Goal: Task Accomplishment & Management: Manage account settings

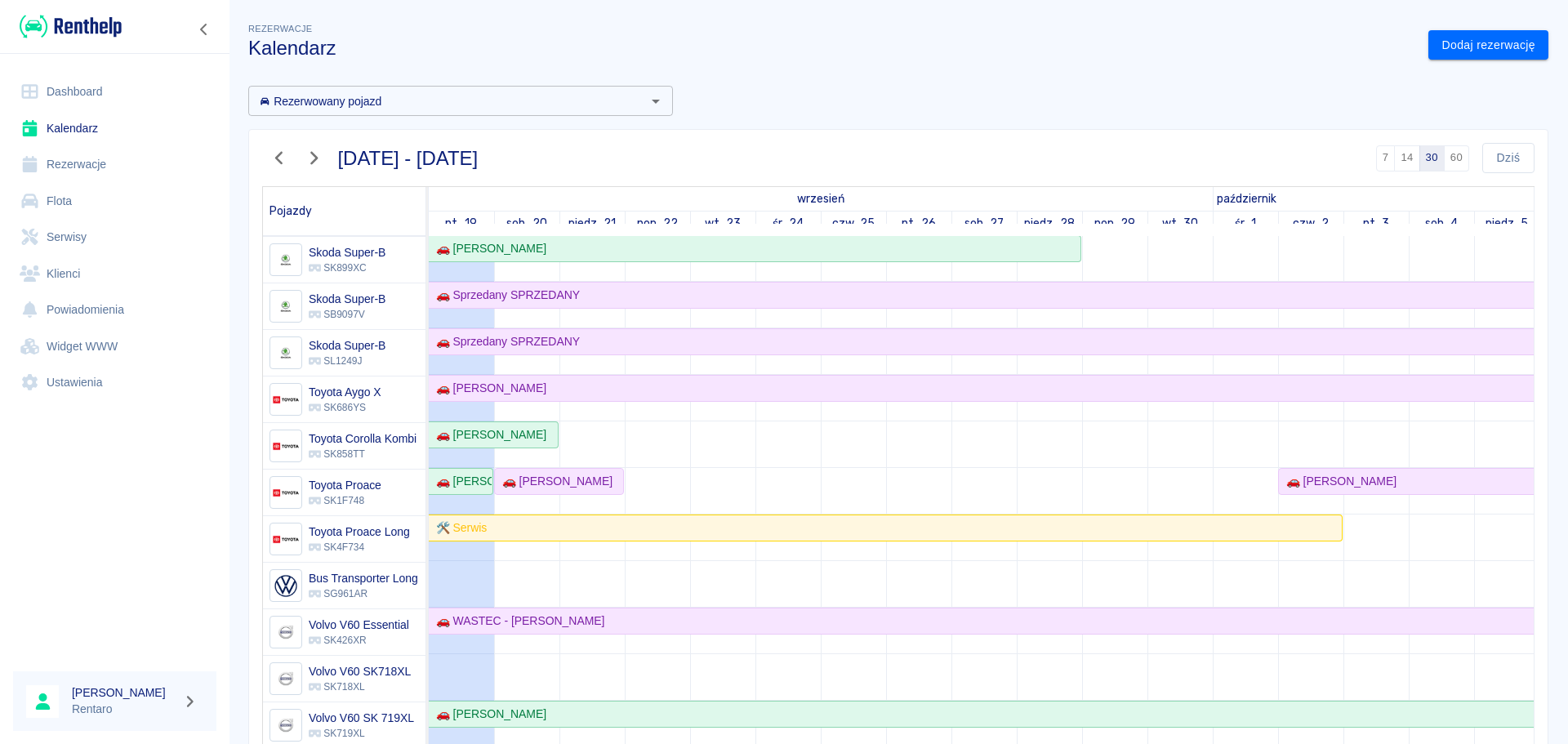
scroll to position [1270, 0]
click at [460, 473] on div "🚗 [PERSON_NAME]" at bounding box center [460, 481] width 62 height 17
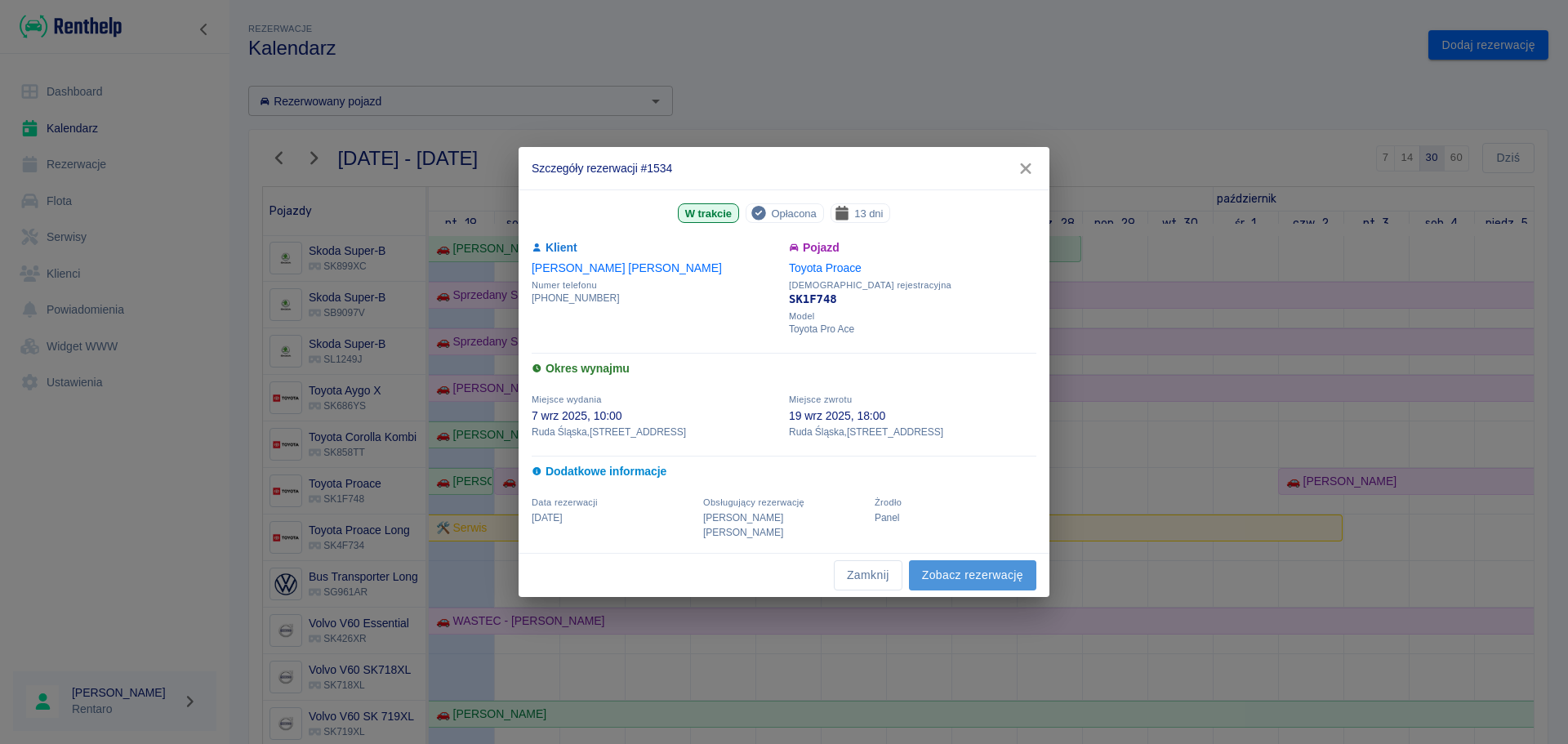
click at [951, 563] on link "Zobacz rezerwację" at bounding box center [973, 575] width 128 height 30
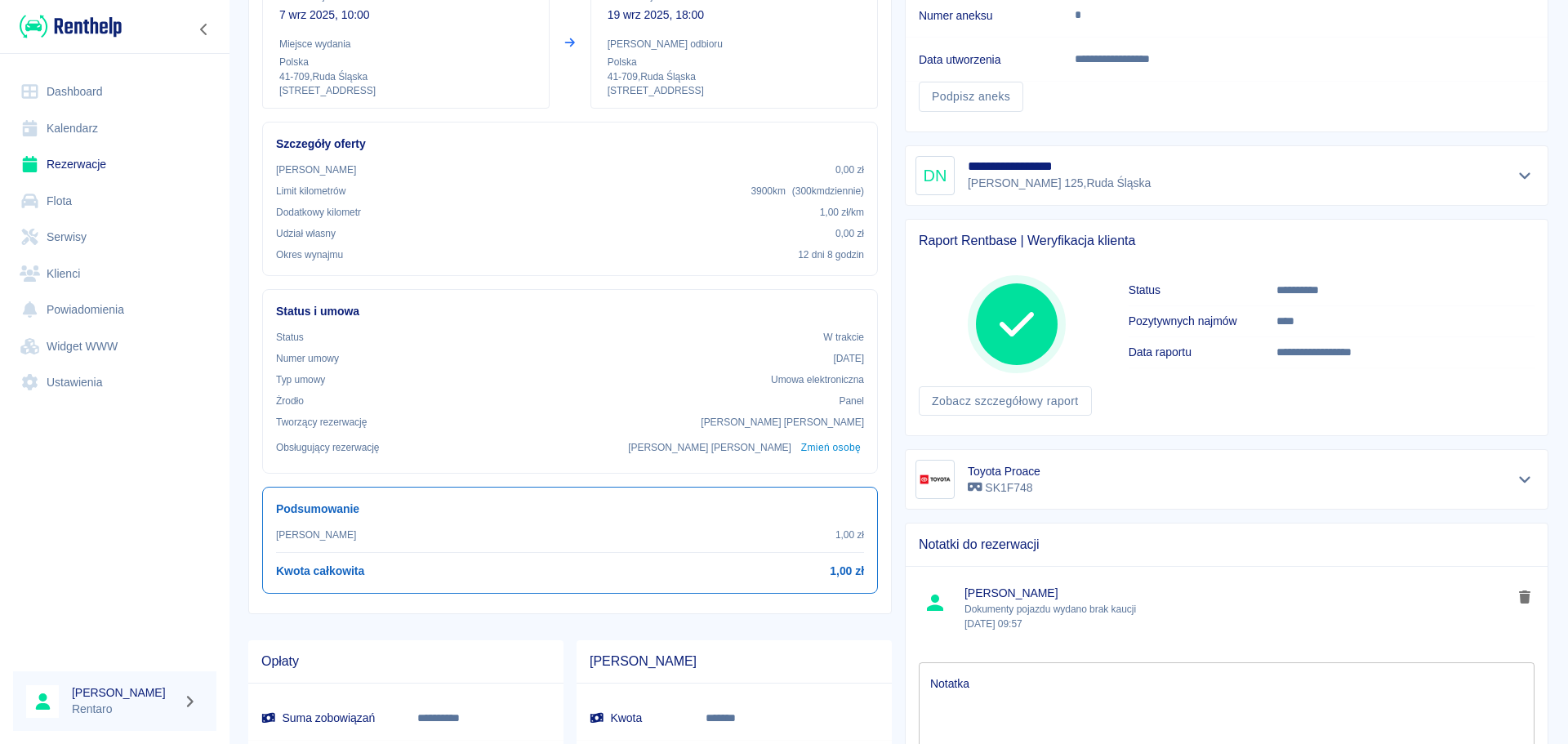
scroll to position [391, 0]
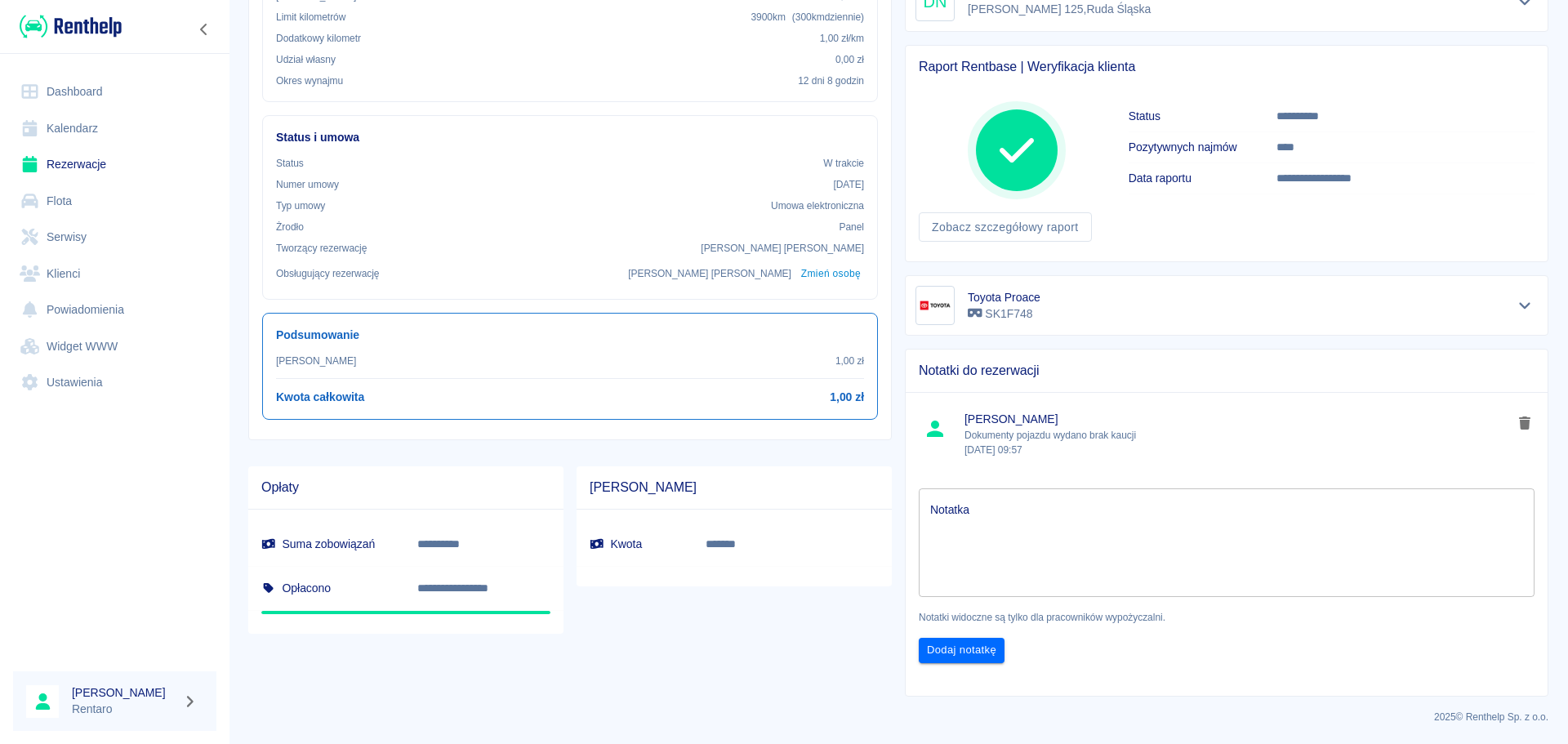
click at [1002, 527] on textarea "Notatka" at bounding box center [1226, 543] width 593 height 81
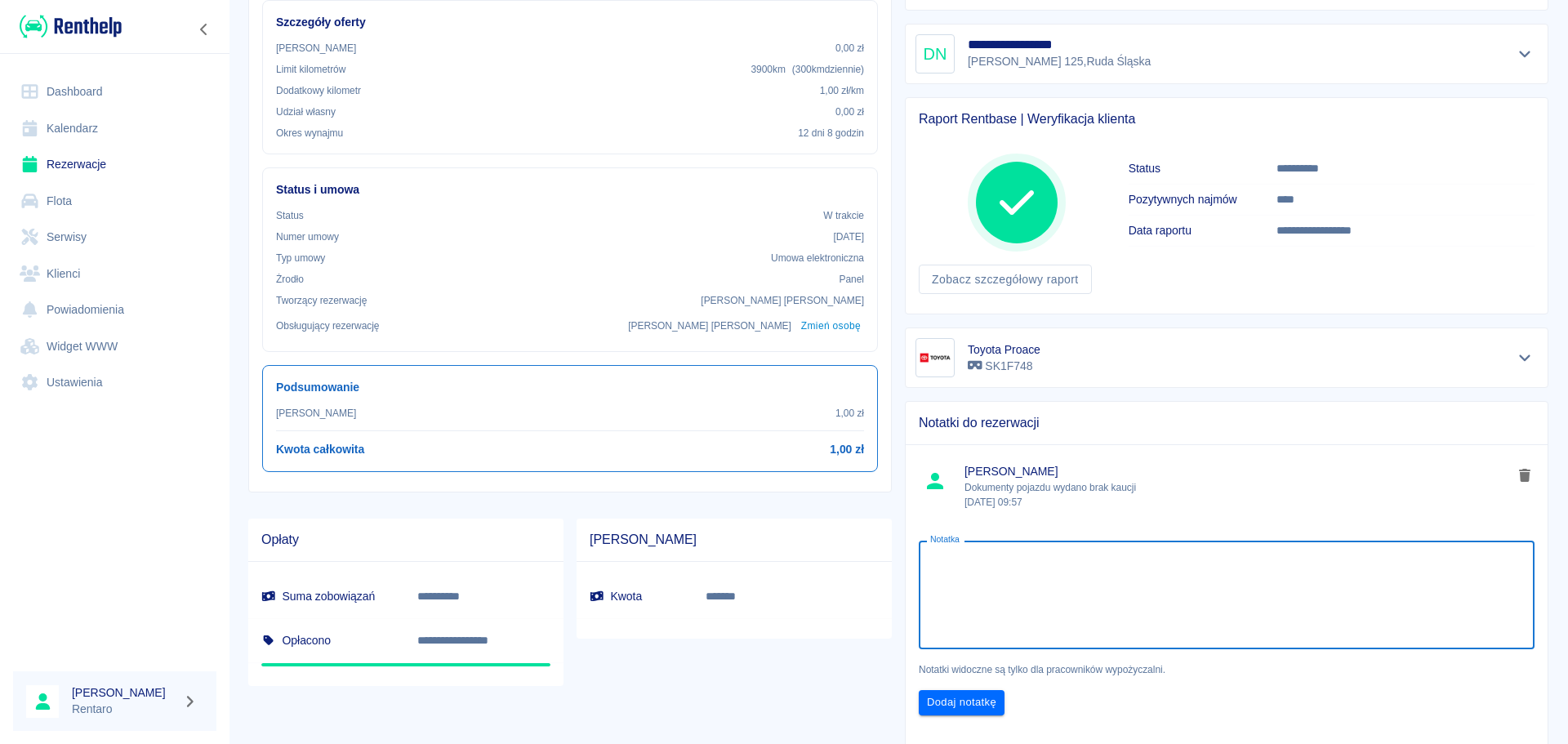
scroll to position [309, 0]
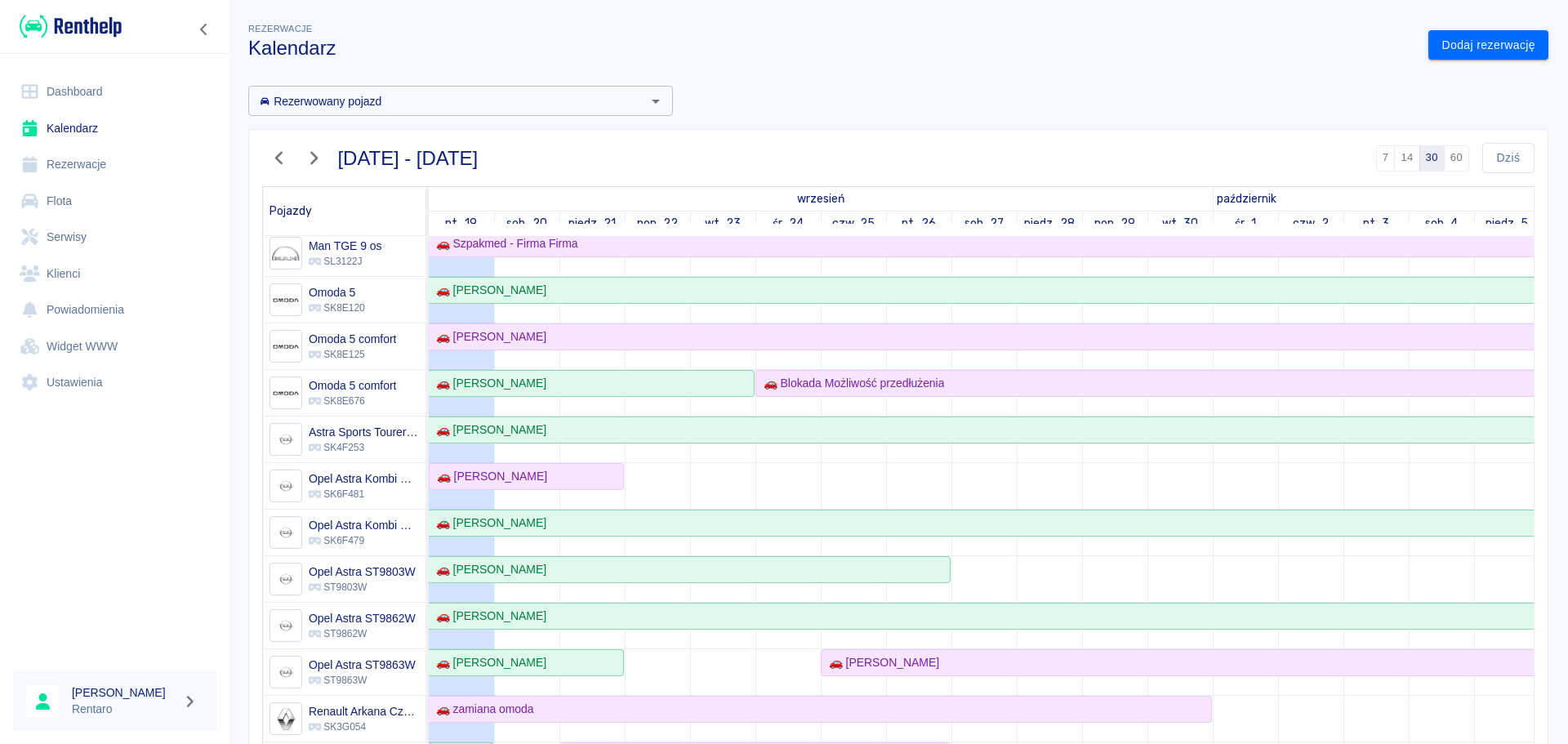
scroll to position [327, 0]
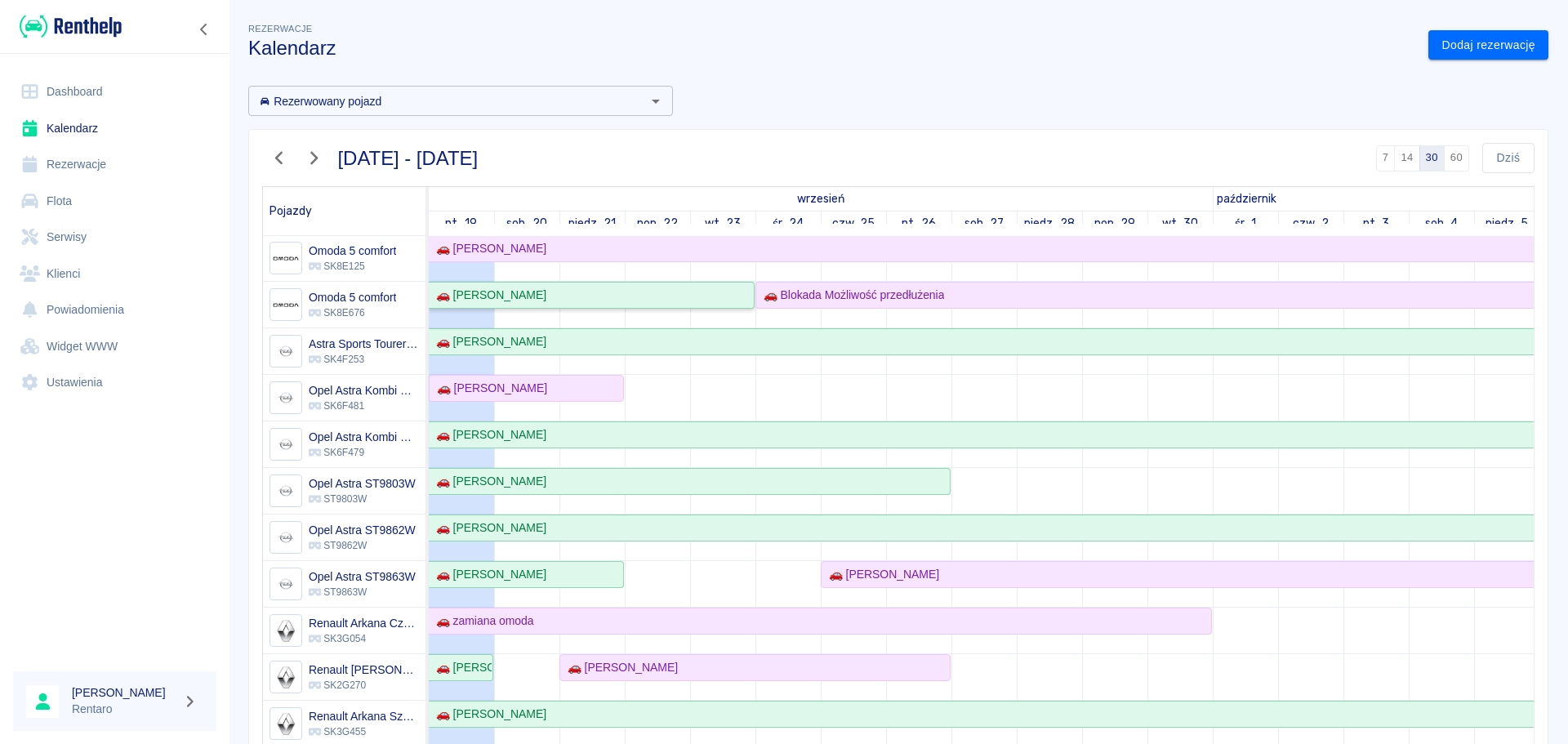
click at [475, 295] on div "🚗 [PERSON_NAME]" at bounding box center [488, 295] width 117 height 17
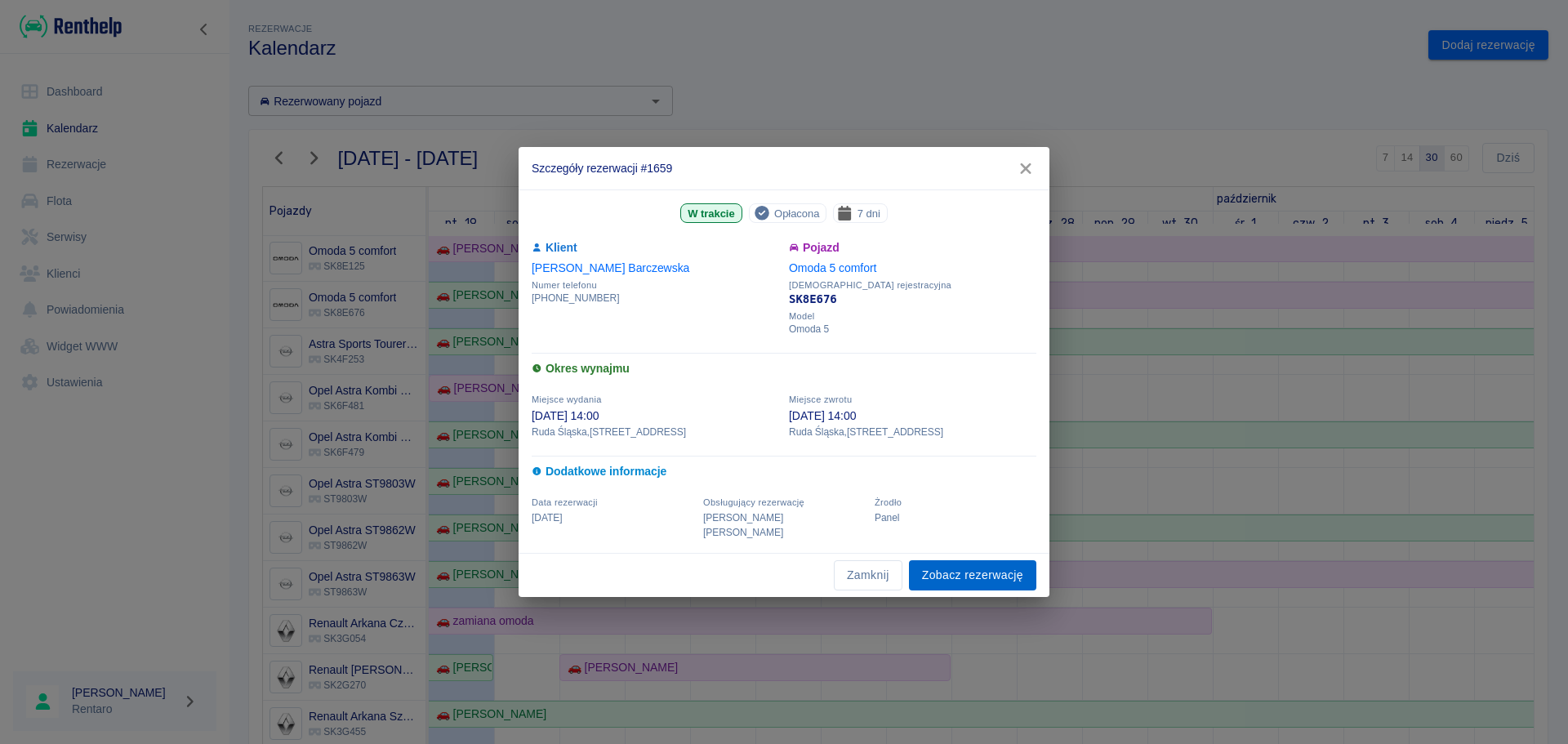
click at [1015, 576] on link "Zobacz rezerwację" at bounding box center [973, 575] width 128 height 30
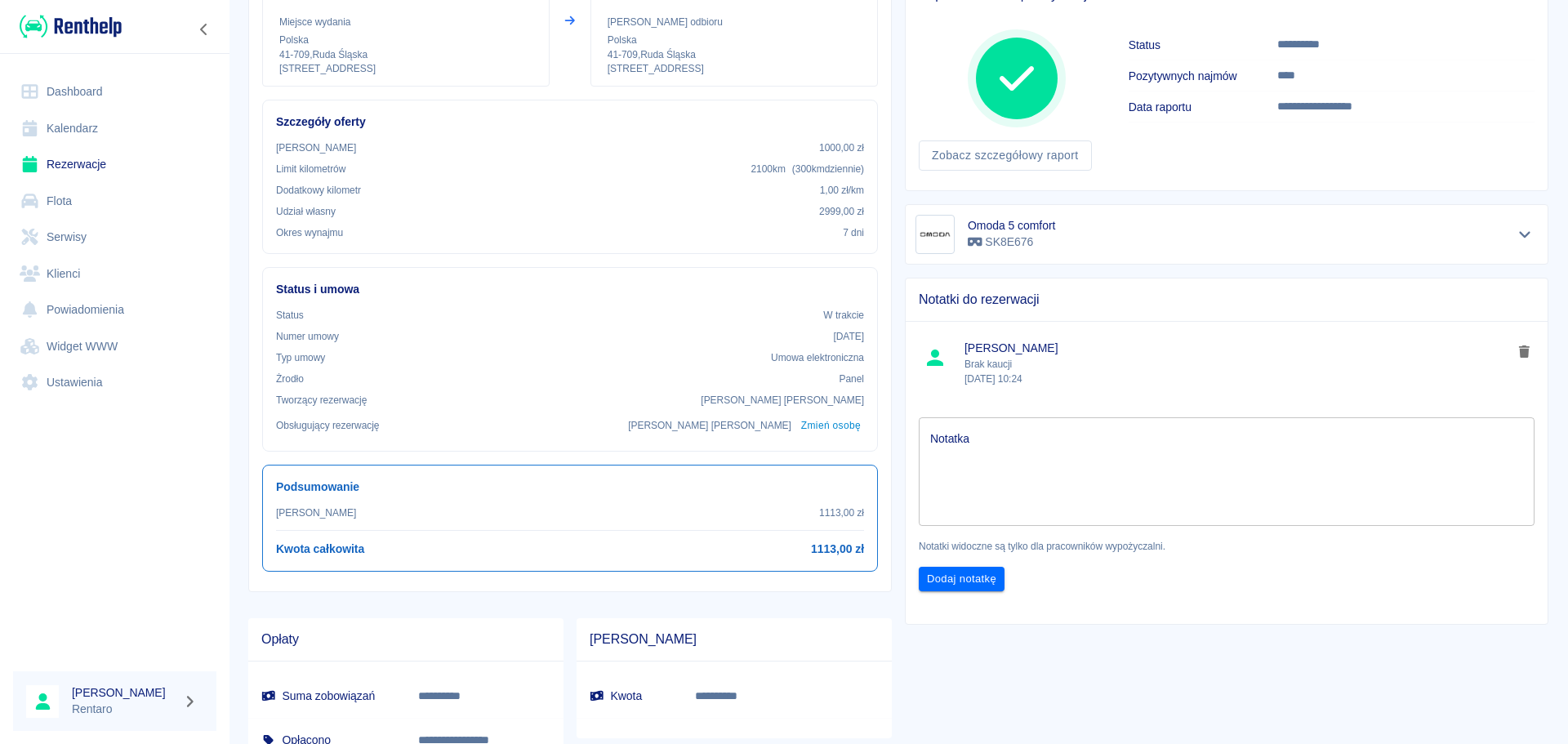
scroll to position [245, 0]
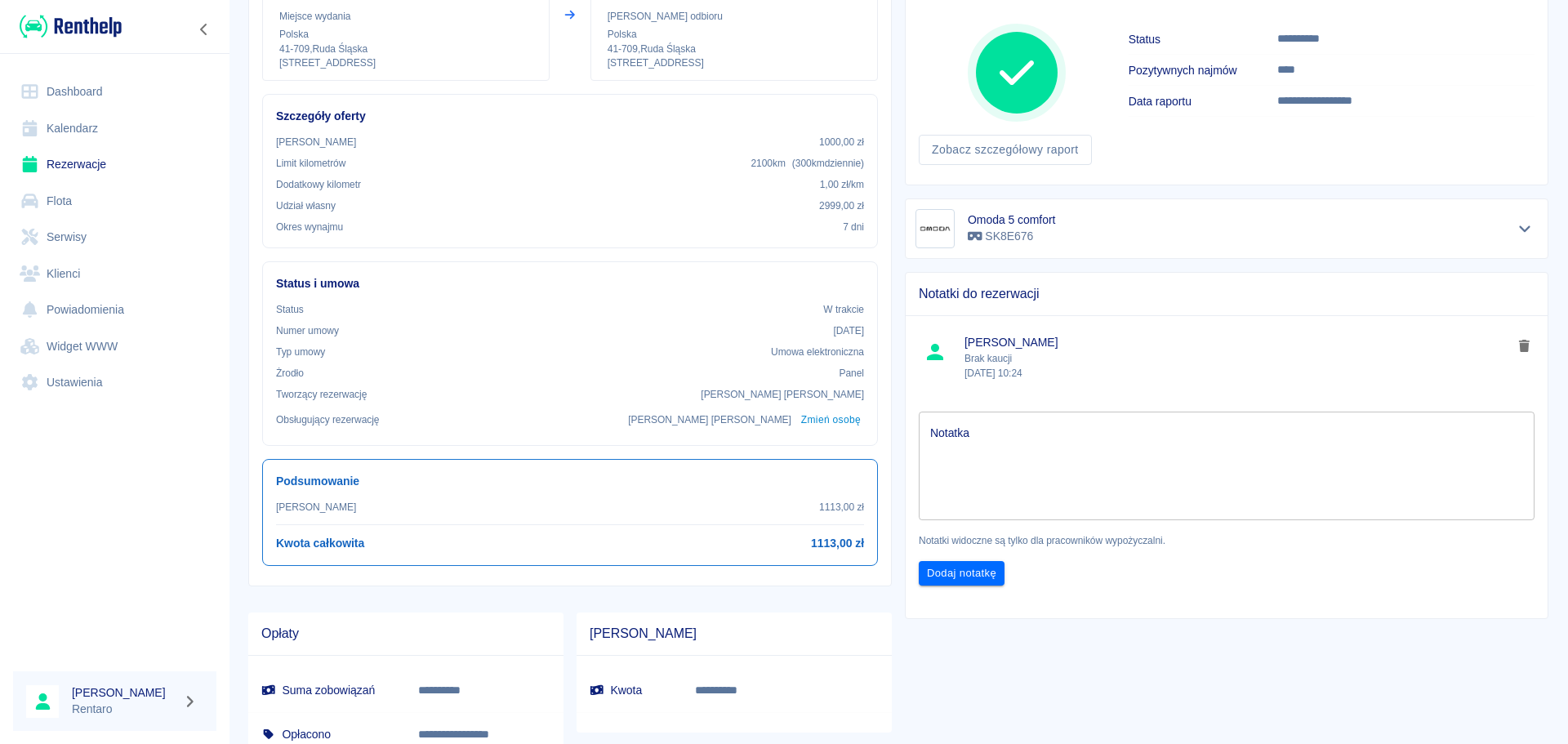
click at [106, 86] on link "Dashboard" at bounding box center [114, 92] width 203 height 36
